Goal: Use online tool/utility: Utilize a website feature to perform a specific function

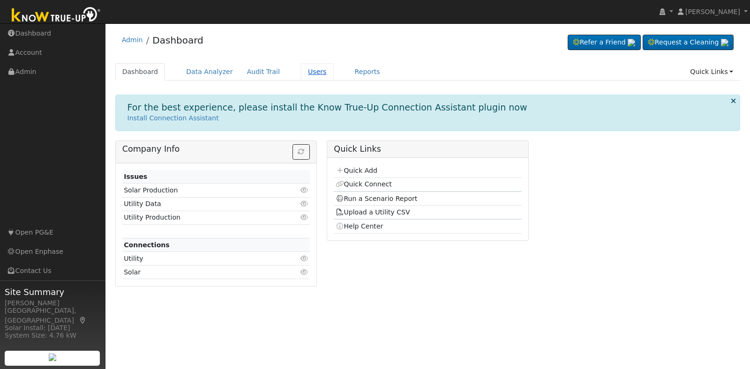
click at [308, 74] on link "Users" at bounding box center [317, 71] width 33 height 17
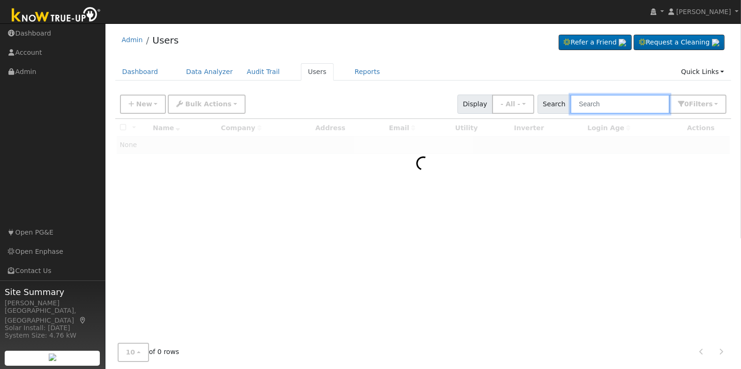
click at [614, 103] on input "text" at bounding box center [619, 104] width 99 height 19
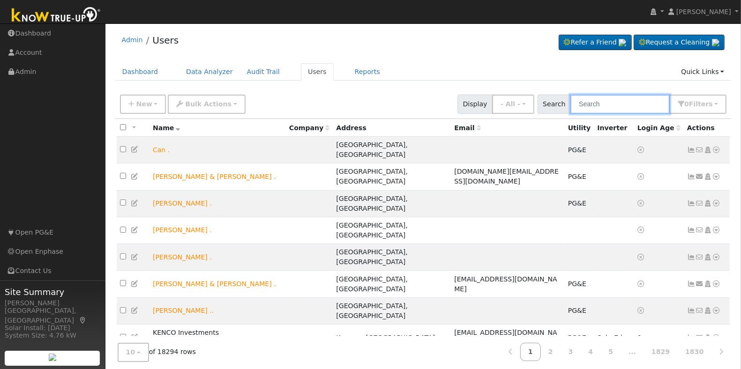
paste input "Sukhjit Sra"
type input "Sukhjit Sra"
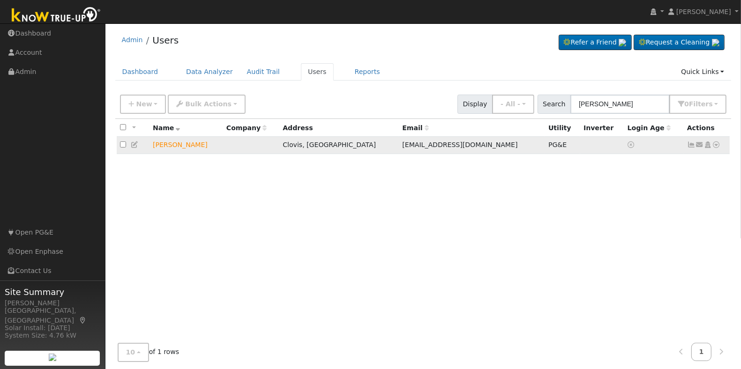
click at [718, 146] on icon at bounding box center [716, 145] width 8 height 7
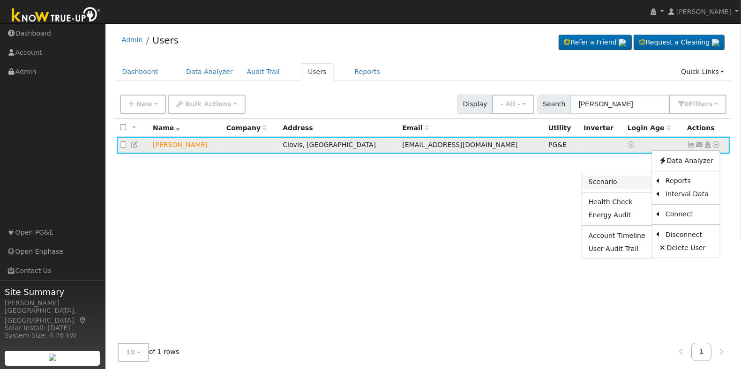
click at [615, 185] on link "Scenario" at bounding box center [617, 182] width 70 height 13
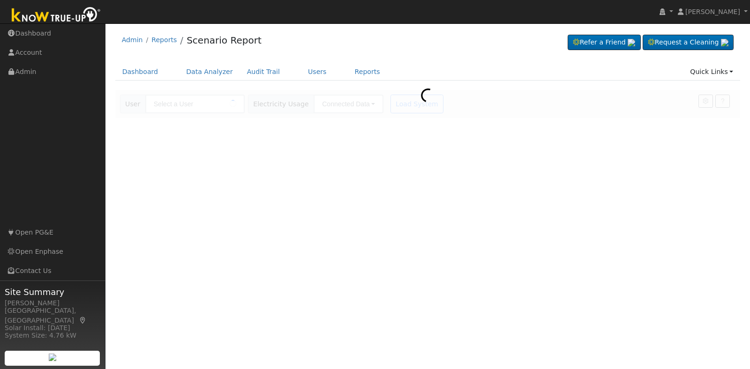
type input "[PERSON_NAME]"
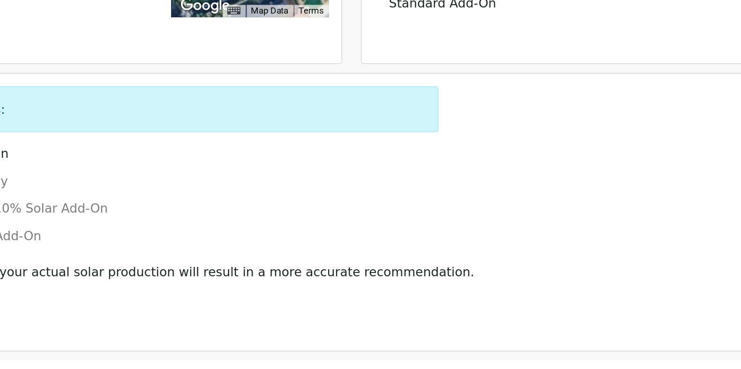
scroll to position [145, 0]
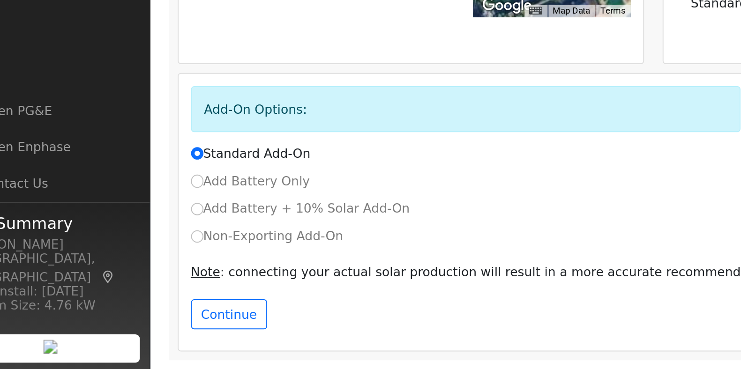
click at [171, 294] on label "Non-Exporting Add-On" at bounding box center [167, 299] width 81 height 10
click at [134, 296] on input "Non-Exporting Add-On" at bounding box center [130, 299] width 7 height 7
radio input "true"
radio input "false"
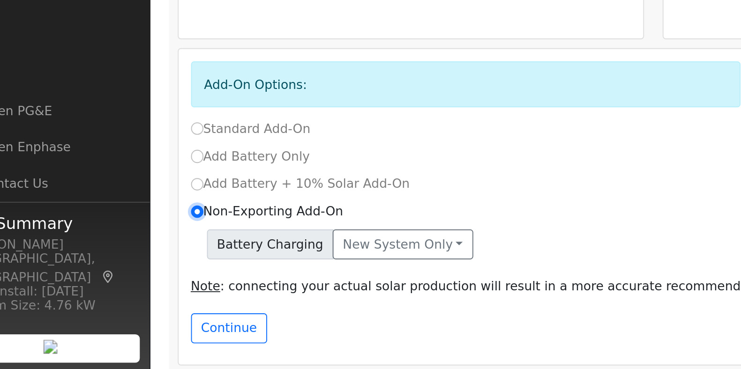
scroll to position [165, 0]
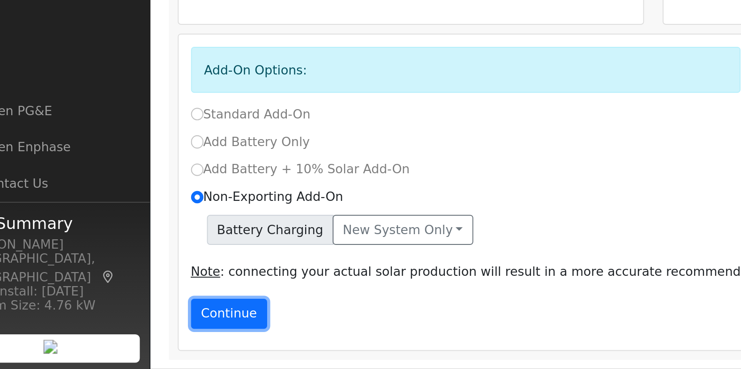
click at [139, 338] on button "Continue" at bounding box center [147, 340] width 40 height 16
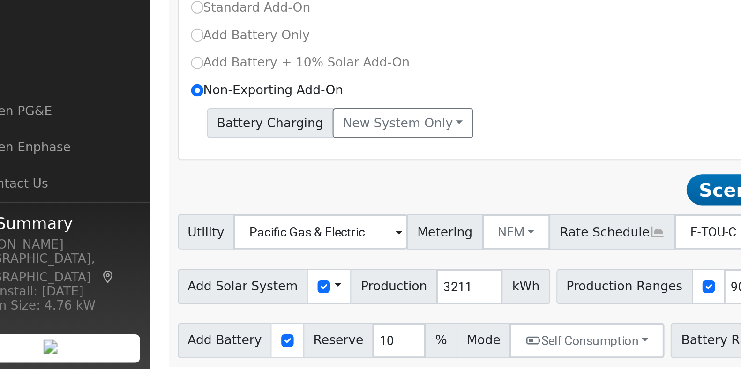
scroll to position [225, 0]
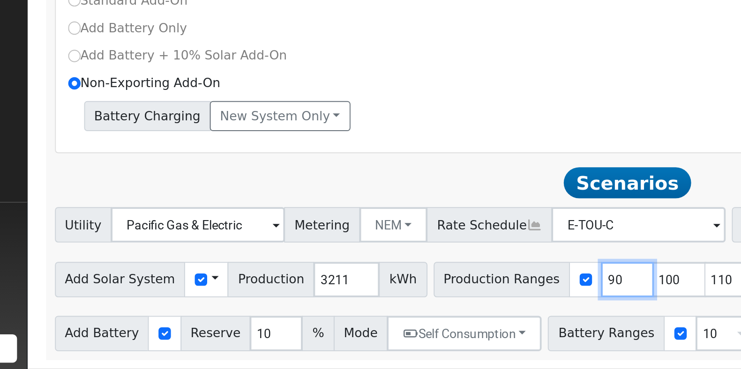
click at [409, 322] on input "90" at bounding box center [423, 322] width 28 height 19
type input "100"
type input "110"
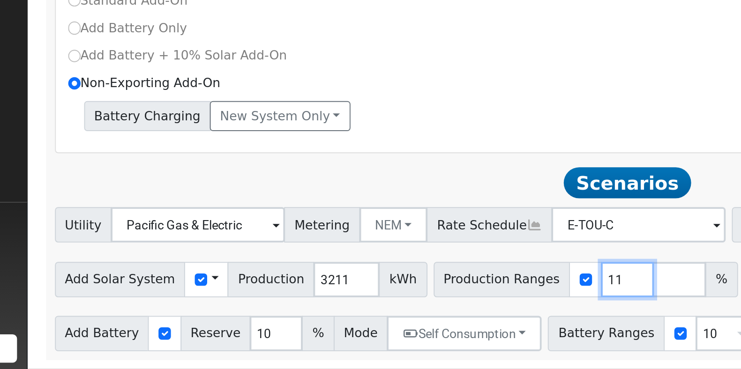
type input "1"
type input "11"
click at [415, 329] on input "110" at bounding box center [423, 322] width 28 height 19
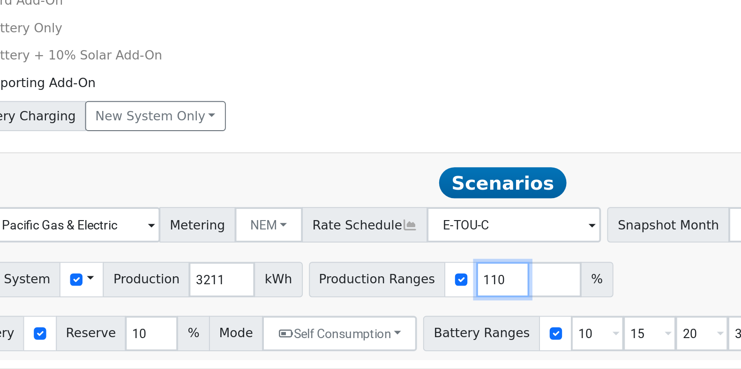
type input "110"
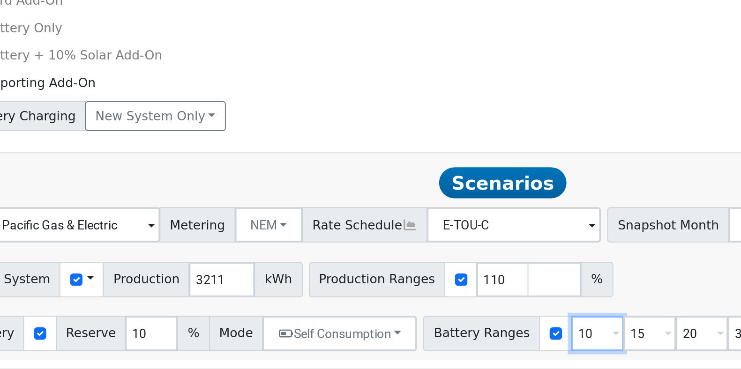
click at [459, 356] on input "10" at bounding box center [473, 350] width 28 height 19
type input "15"
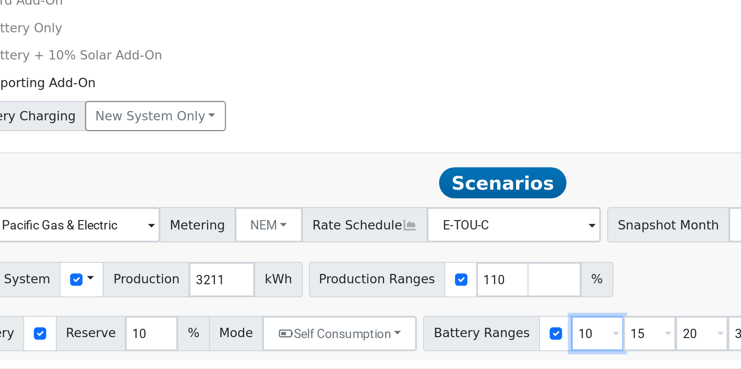
type input "20"
type input "30"
type input "20"
type input "30"
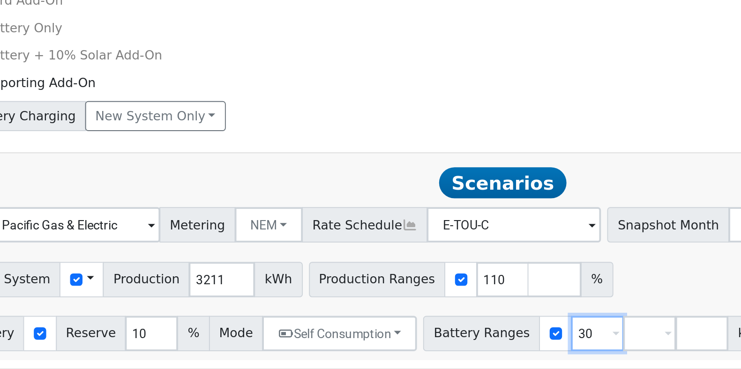
type input "3"
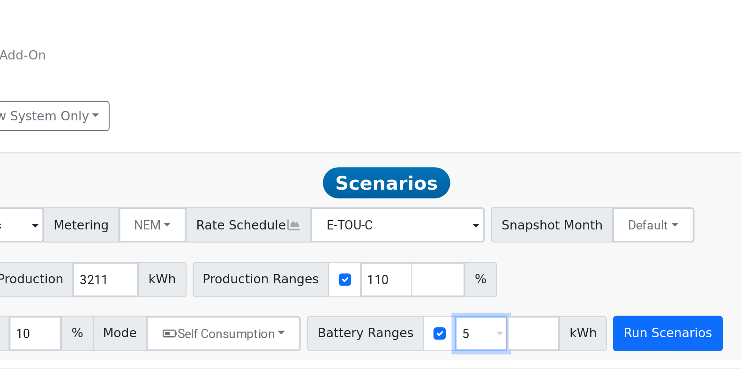
type input "5"
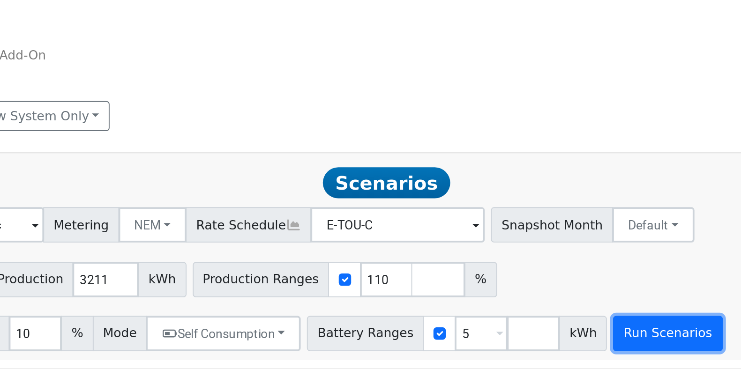
click at [544, 348] on button "Run Scenarios" at bounding box center [572, 350] width 58 height 19
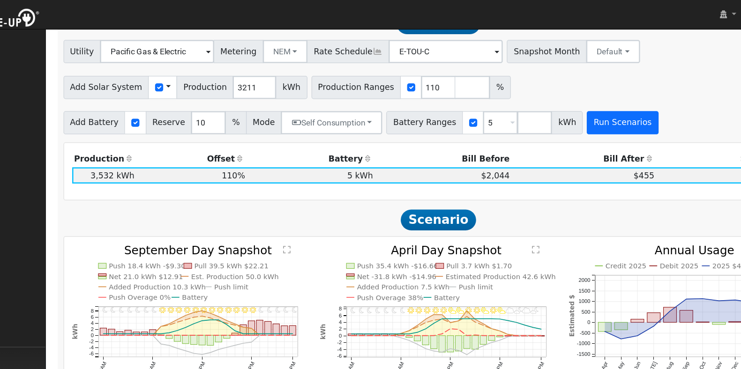
scroll to position [471, 0]
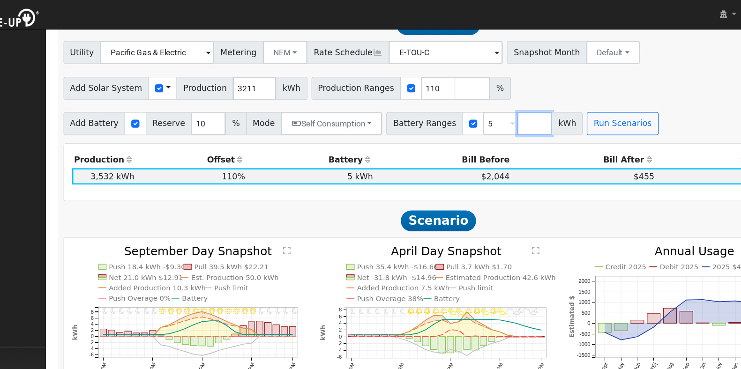
click at [487, 107] on input "number" at bounding box center [501, 100] width 28 height 19
type input "10"
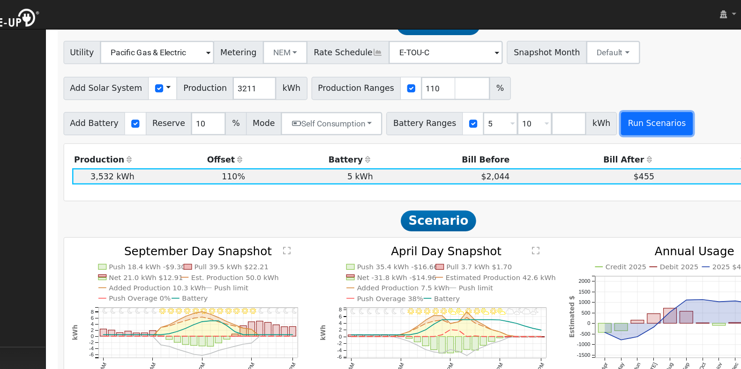
click at [575, 101] on button "Run Scenarios" at bounding box center [600, 100] width 58 height 19
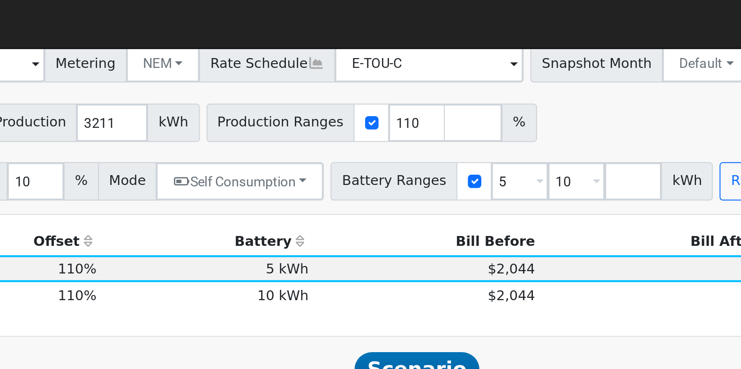
scroll to position [468, 0]
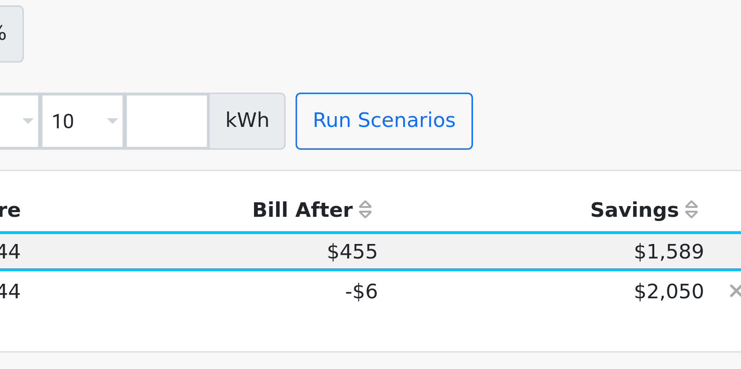
drag, startPoint x: 613, startPoint y: 148, endPoint x: 651, endPoint y: 157, distance: 39.7
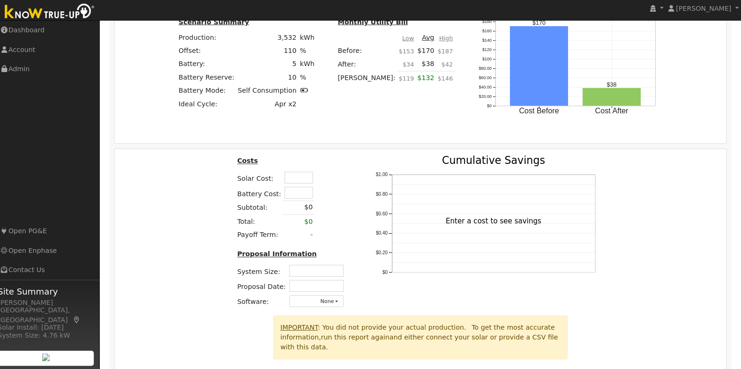
scroll to position [908, 0]
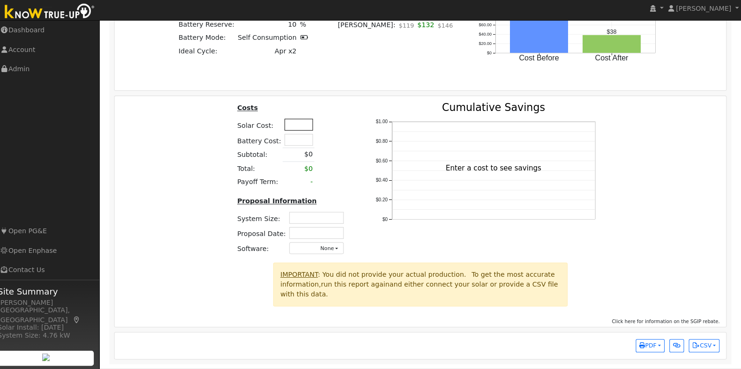
click at [289, 129] on input "text" at bounding box center [303, 127] width 28 height 12
click at [293, 142] on input "text" at bounding box center [303, 142] width 28 height 12
type input "$13,000"
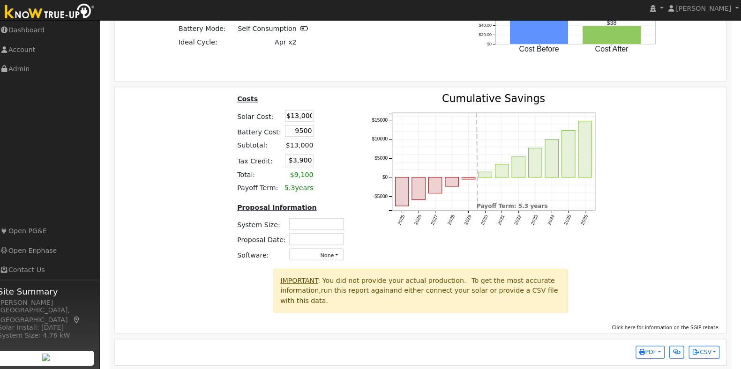
type input "$9,500"
type input "$6,750"
click at [166, 165] on div "Costs Solar Cost: $13,000 Battery Cost: $9,500 Subtotal: $13,000 Tax Credit: $6…" at bounding box center [423, 183] width 613 height 173
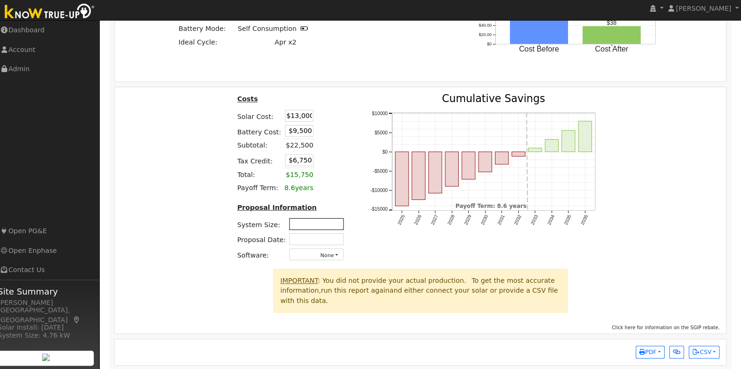
click at [308, 227] on input "text" at bounding box center [320, 226] width 54 height 12
click at [184, 189] on div "Costs Solar Cost: $13,000 Battery Cost: $9,500 Subtotal: $22,500 Tax Credit: $6…" at bounding box center [423, 183] width 613 height 173
click at [329, 230] on input "text" at bounding box center [320, 226] width 54 height 12
type input "2.46"
click at [335, 247] on input "text" at bounding box center [320, 241] width 54 height 12
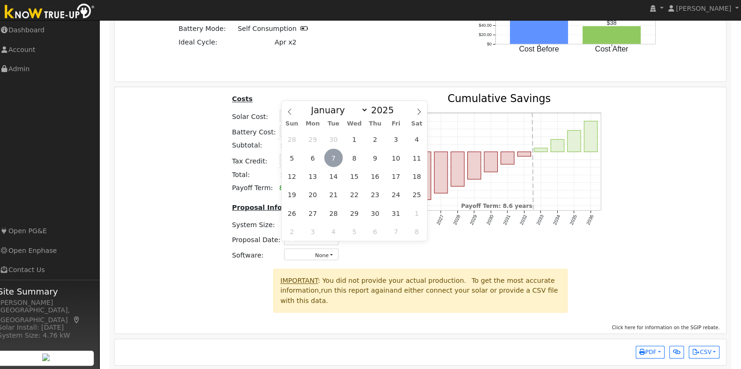
click at [344, 158] on span "7" at bounding box center [337, 160] width 18 height 18
type input "10/07/2025"
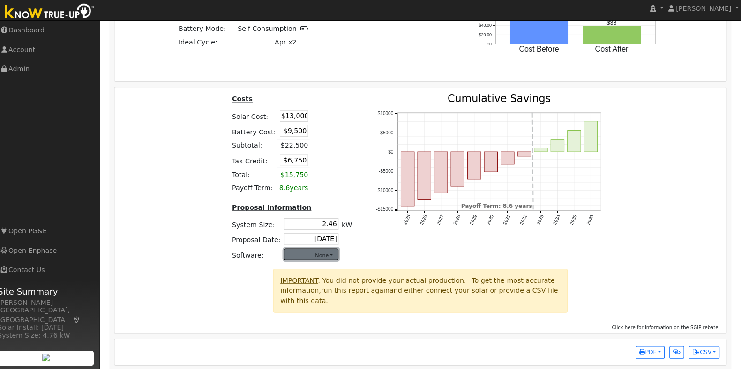
click at [336, 262] on button "None" at bounding box center [315, 256] width 54 height 12
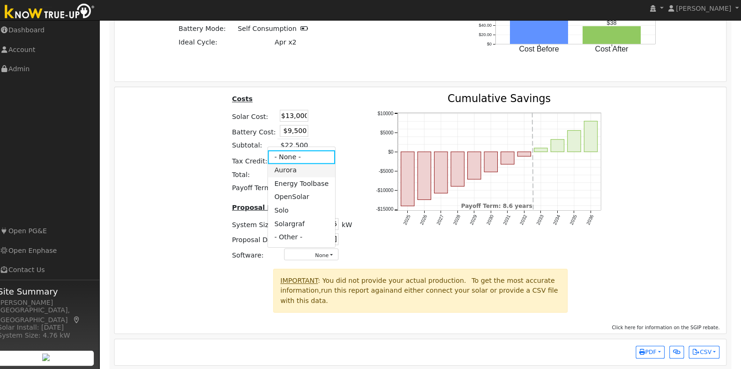
click at [309, 179] on link "Aurora" at bounding box center [305, 172] width 67 height 13
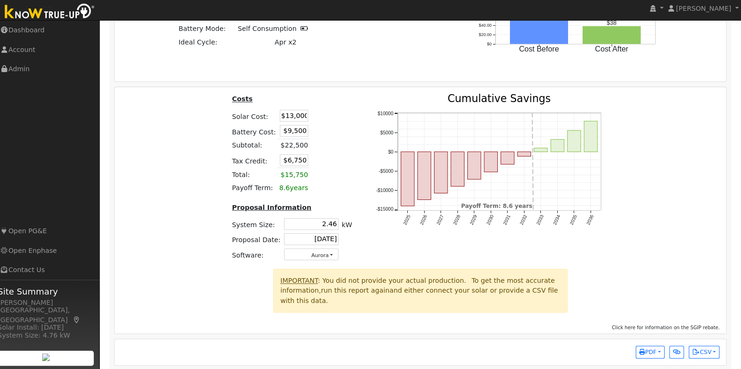
click at [640, 237] on div "Costs Solar Cost: $13,000 Battery Cost: $9,500 Subtotal: $22,500 Tax Credit: $6…" at bounding box center [423, 183] width 613 height 173
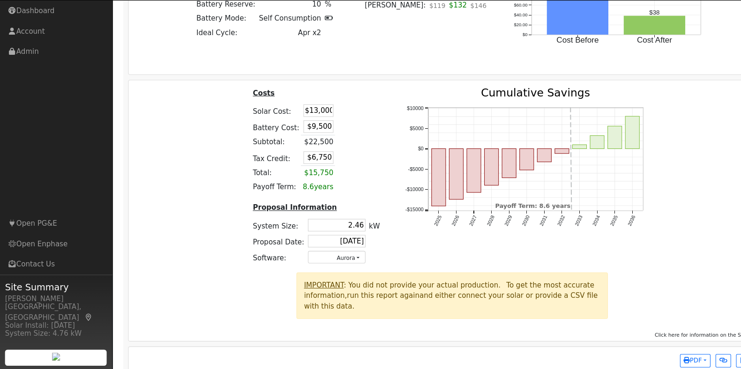
scroll to position [923, 0]
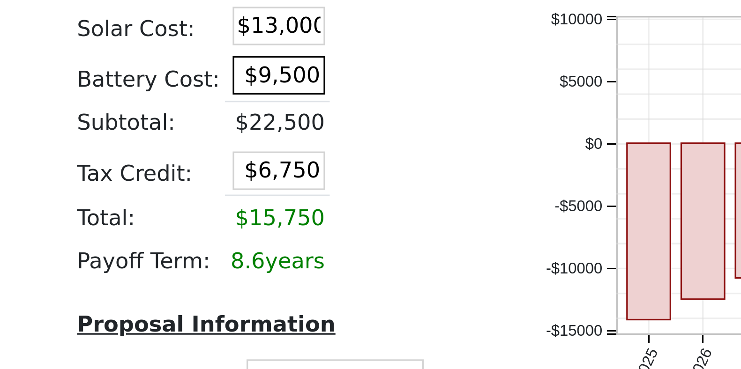
click at [301, 127] on input "$9,500" at bounding box center [298, 127] width 28 height 12
click at [333, 139] on table "Costs Solar Cost: $13,000 Battery Cost: 15500 Subtotal: $22,500 Tax Credit: $6,…" at bounding box center [296, 140] width 122 height 100
type input "$15,500"
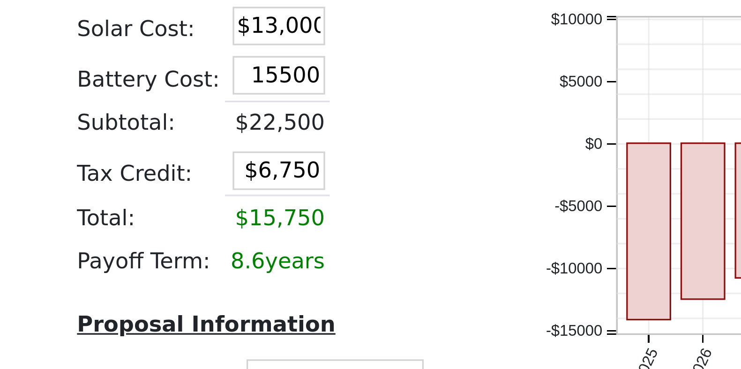
type input "$8,550"
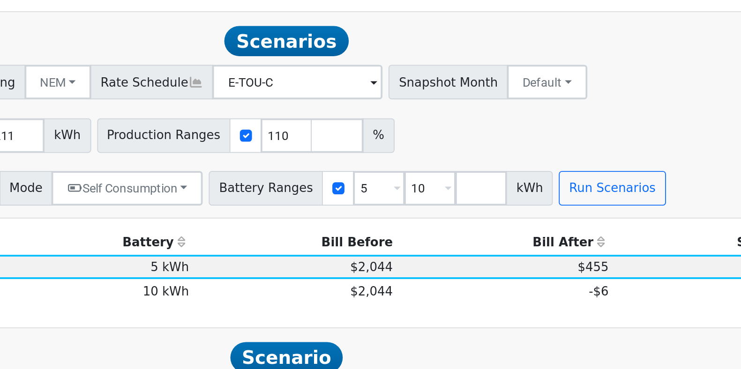
scroll to position [335, 0]
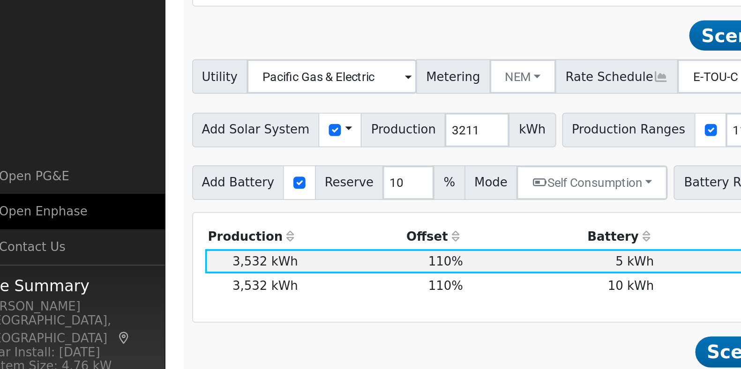
drag, startPoint x: 456, startPoint y: 266, endPoint x: 92, endPoint y: 244, distance: 365.3
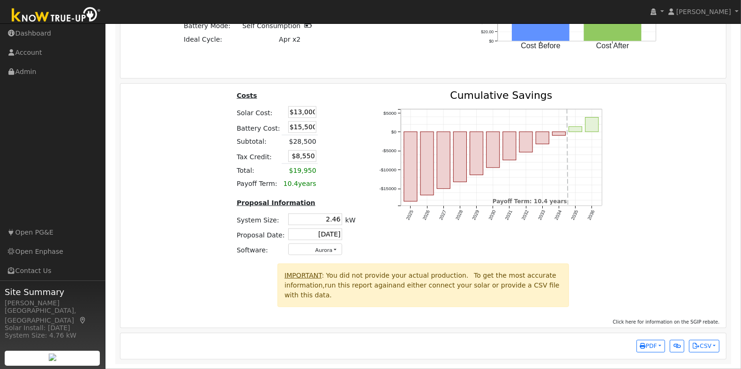
scroll to position [917, 0]
click at [308, 129] on input "$15,500" at bounding box center [302, 127] width 28 height 12
click at [318, 125] on td at bounding box center [328, 127] width 20 height 15
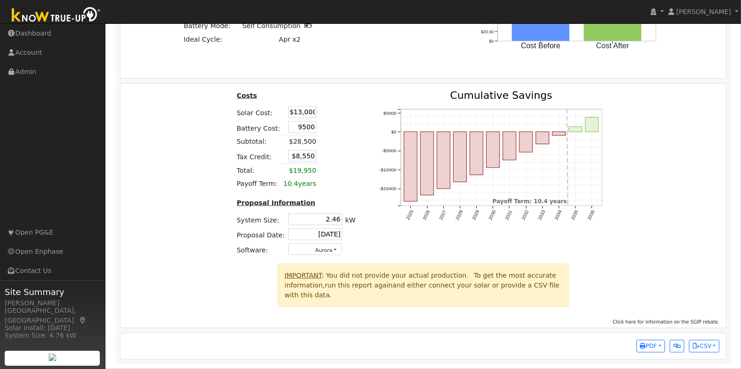
type input "$9,500"
type input "$6,750"
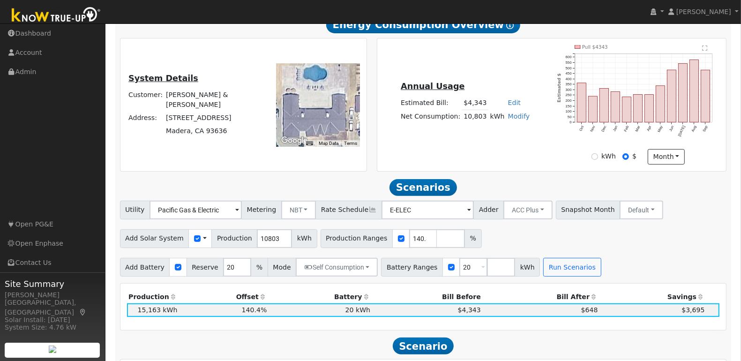
scroll to position [176, 0]
